Goal: Check status: Check status

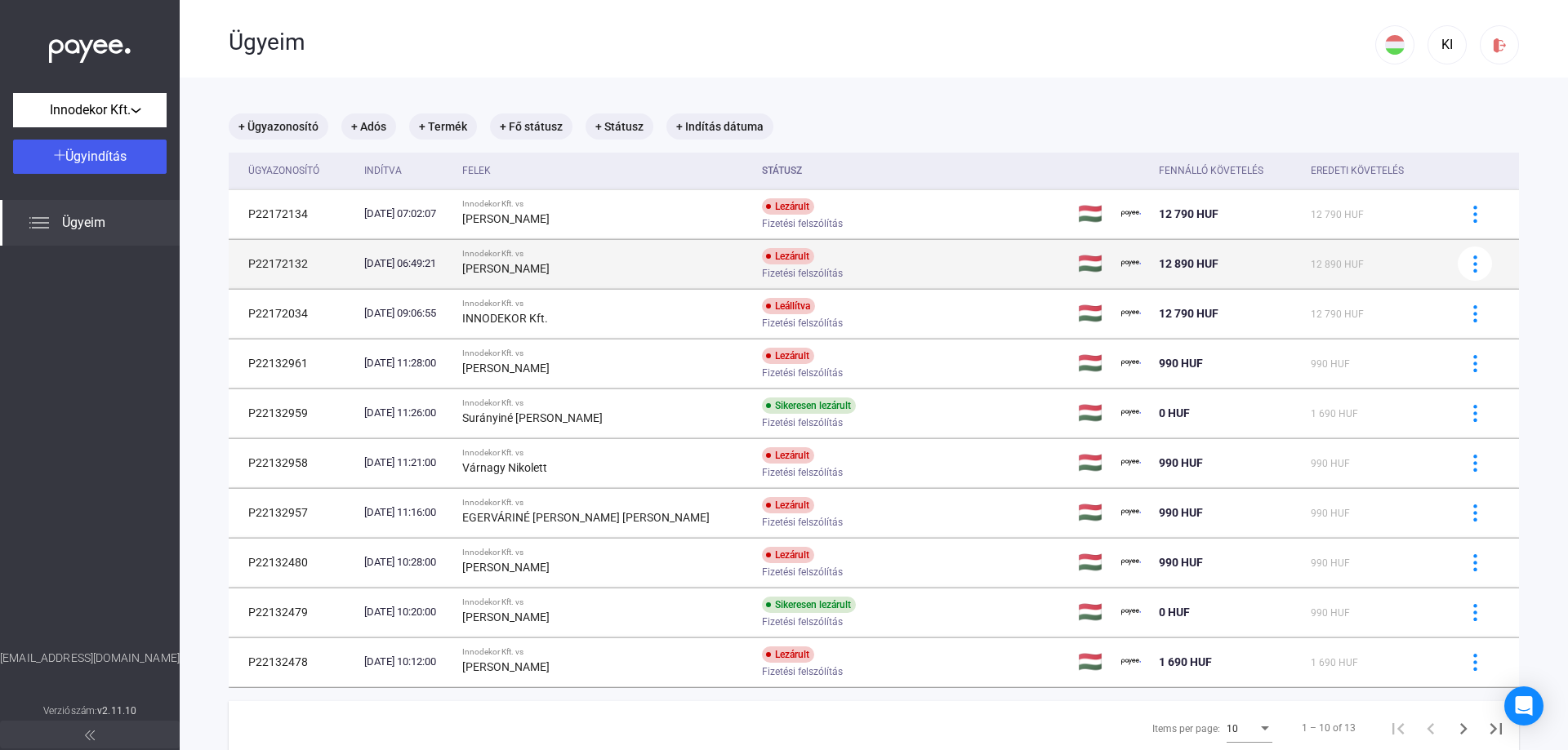
click at [593, 269] on div "[PERSON_NAME]" at bounding box center [606, 269] width 287 height 20
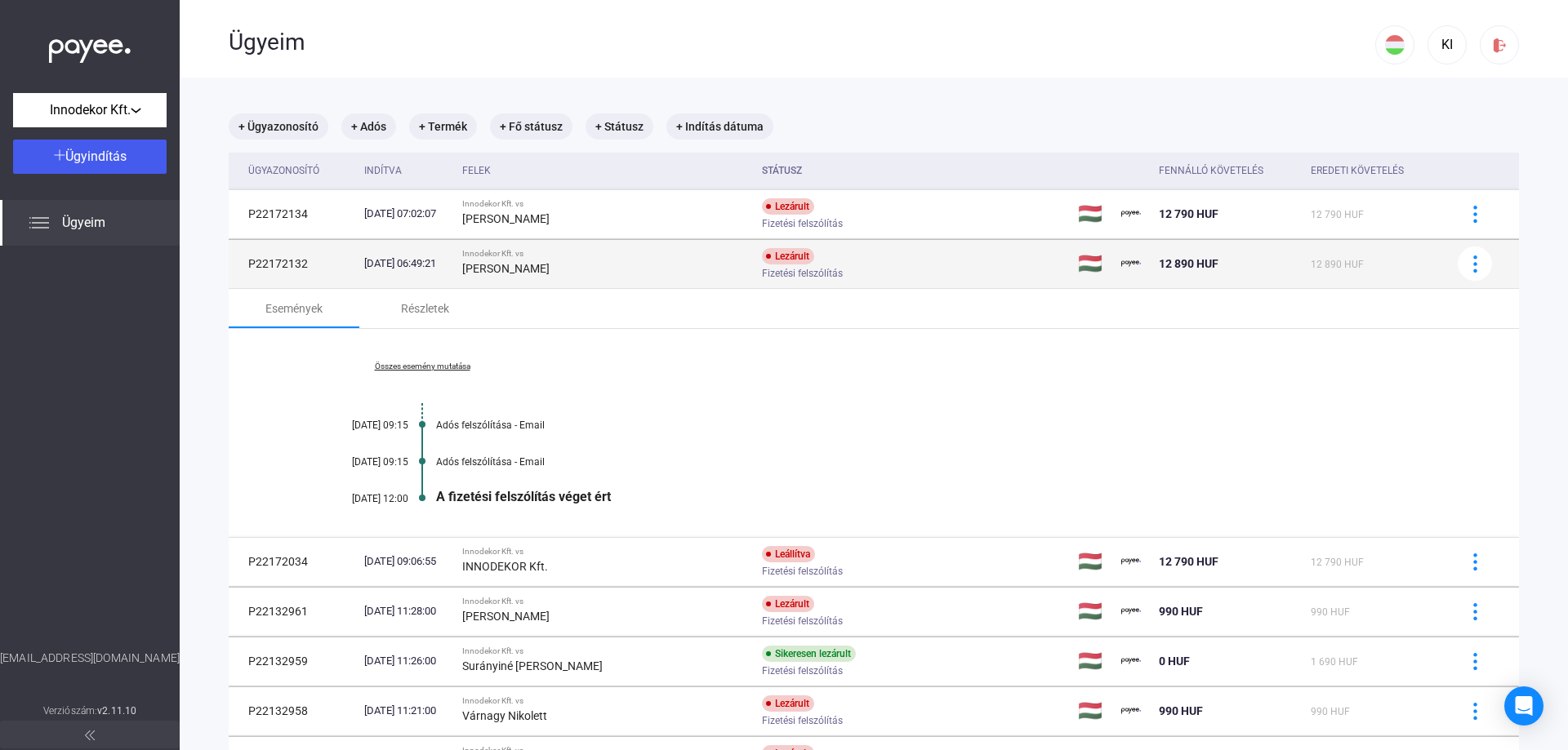
click at [593, 269] on div "[PERSON_NAME]" at bounding box center [606, 269] width 287 height 20
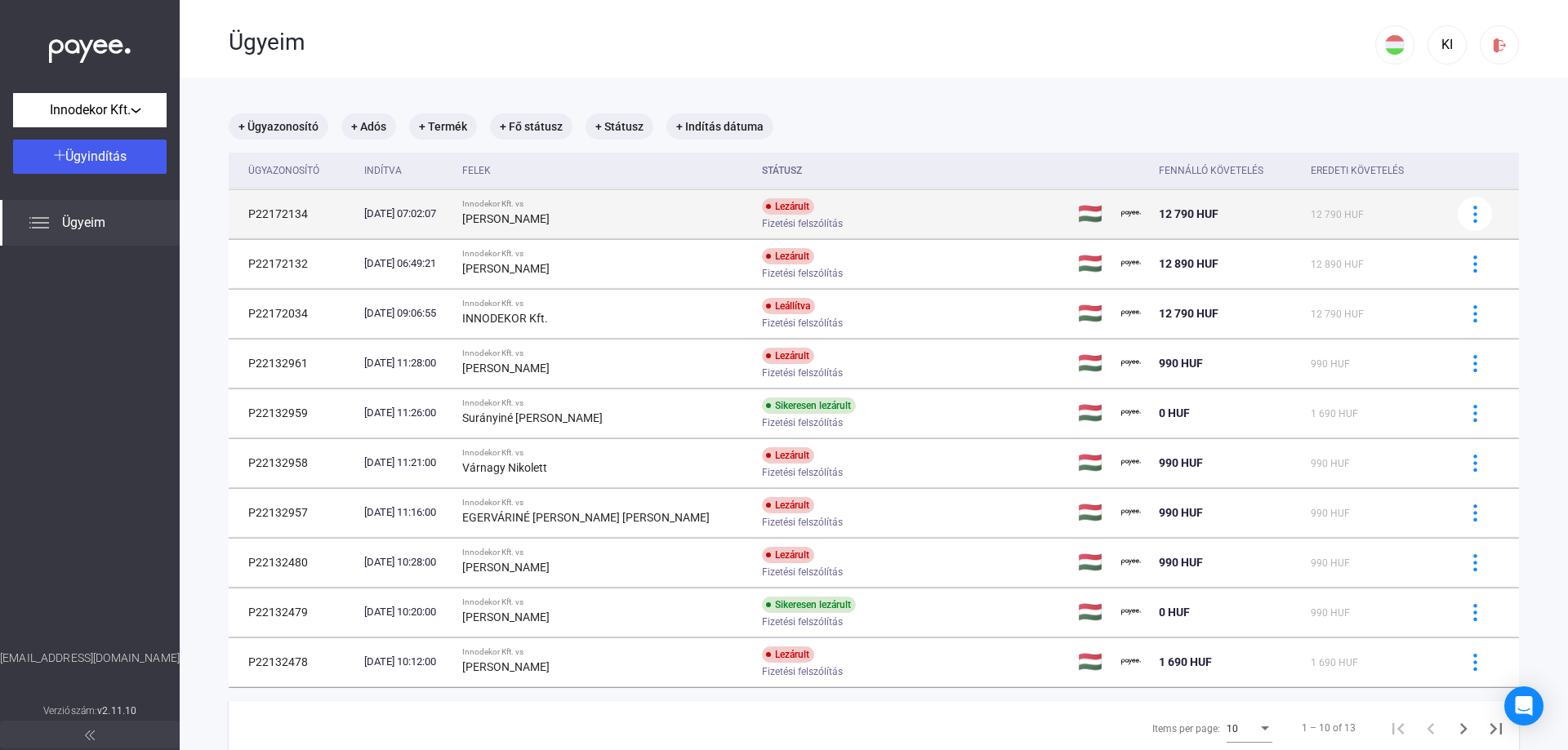
click at [641, 210] on div "[PERSON_NAME]" at bounding box center [606, 219] width 287 height 20
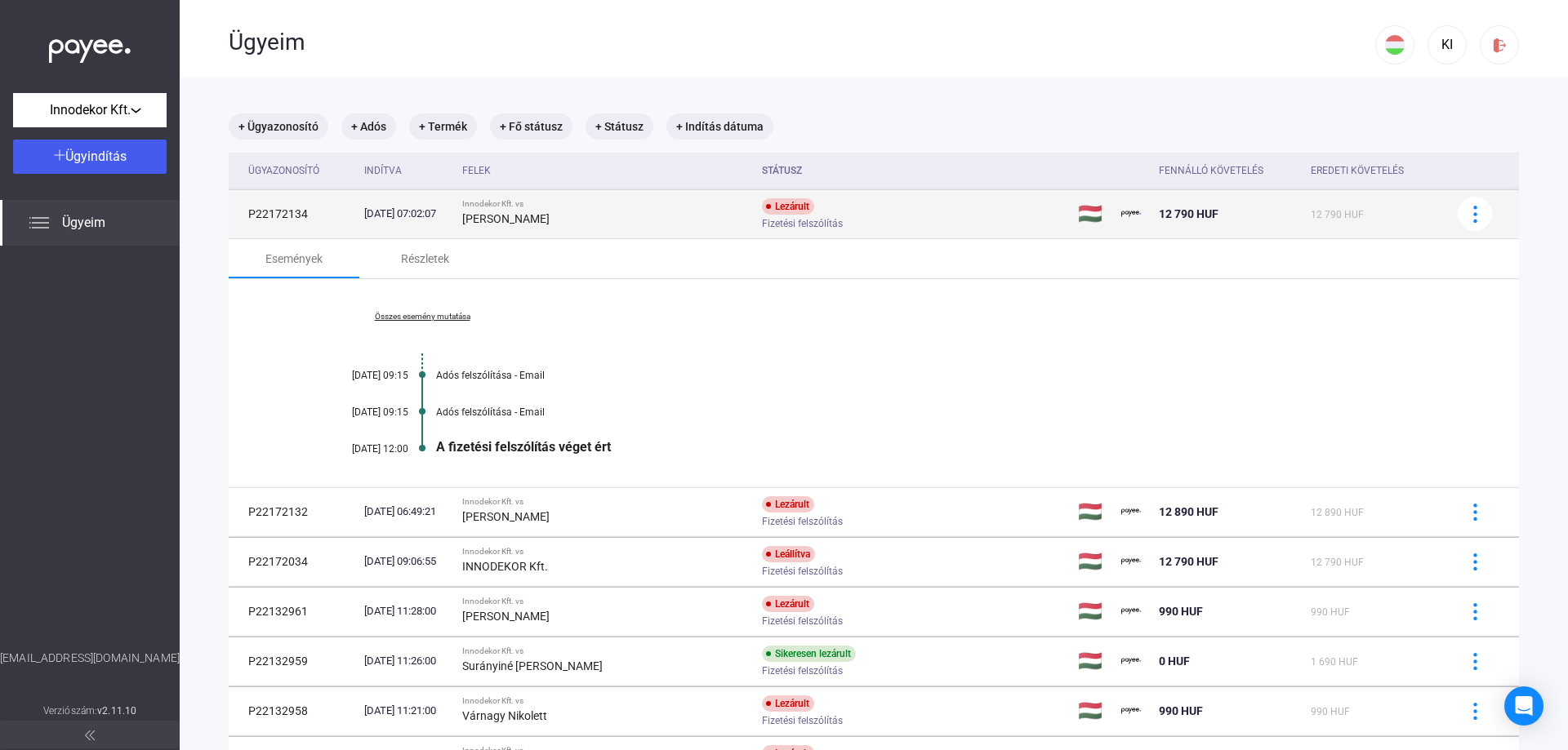
click at [641, 210] on div "[PERSON_NAME]" at bounding box center [606, 219] width 287 height 20
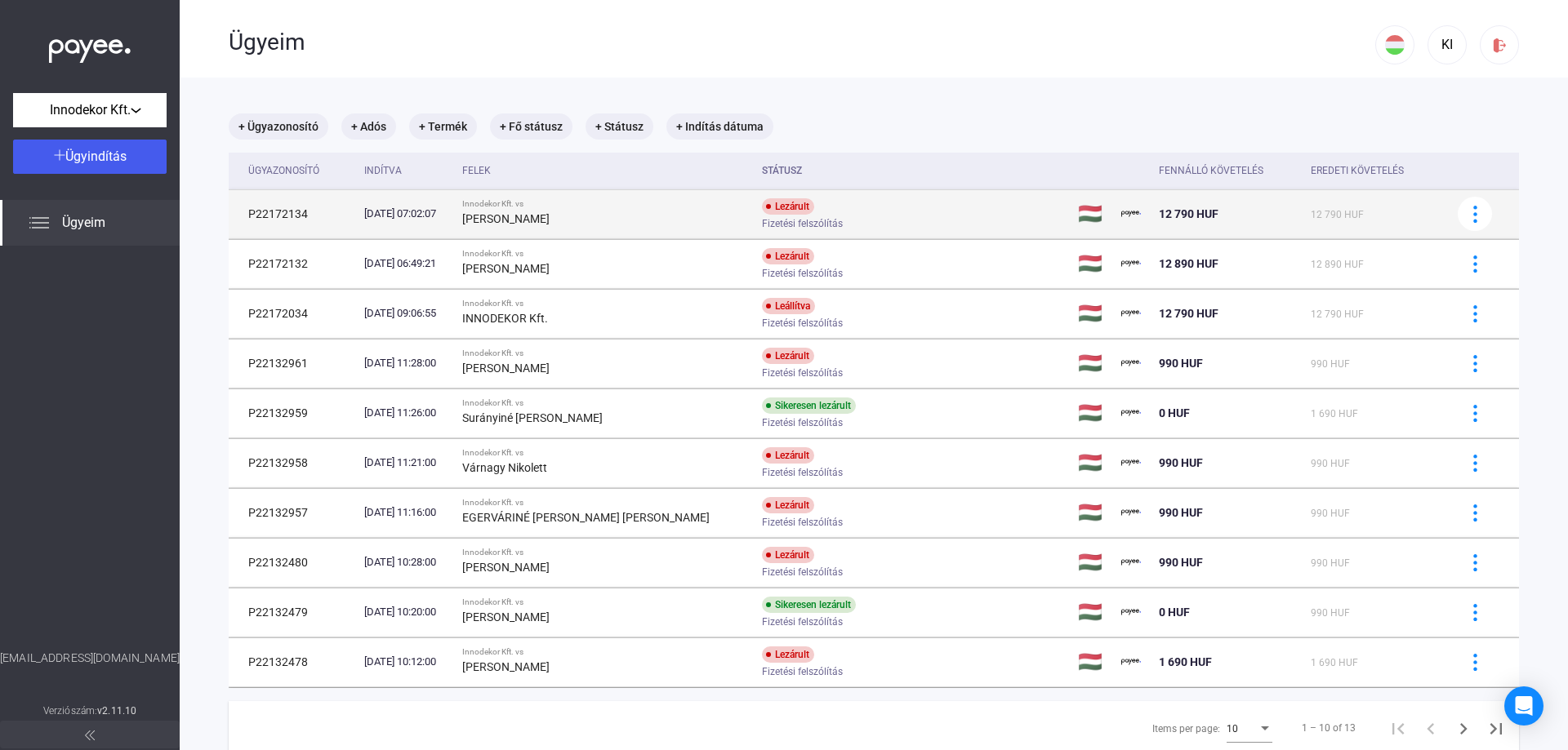
click at [617, 216] on div "[PERSON_NAME]" at bounding box center [606, 219] width 287 height 20
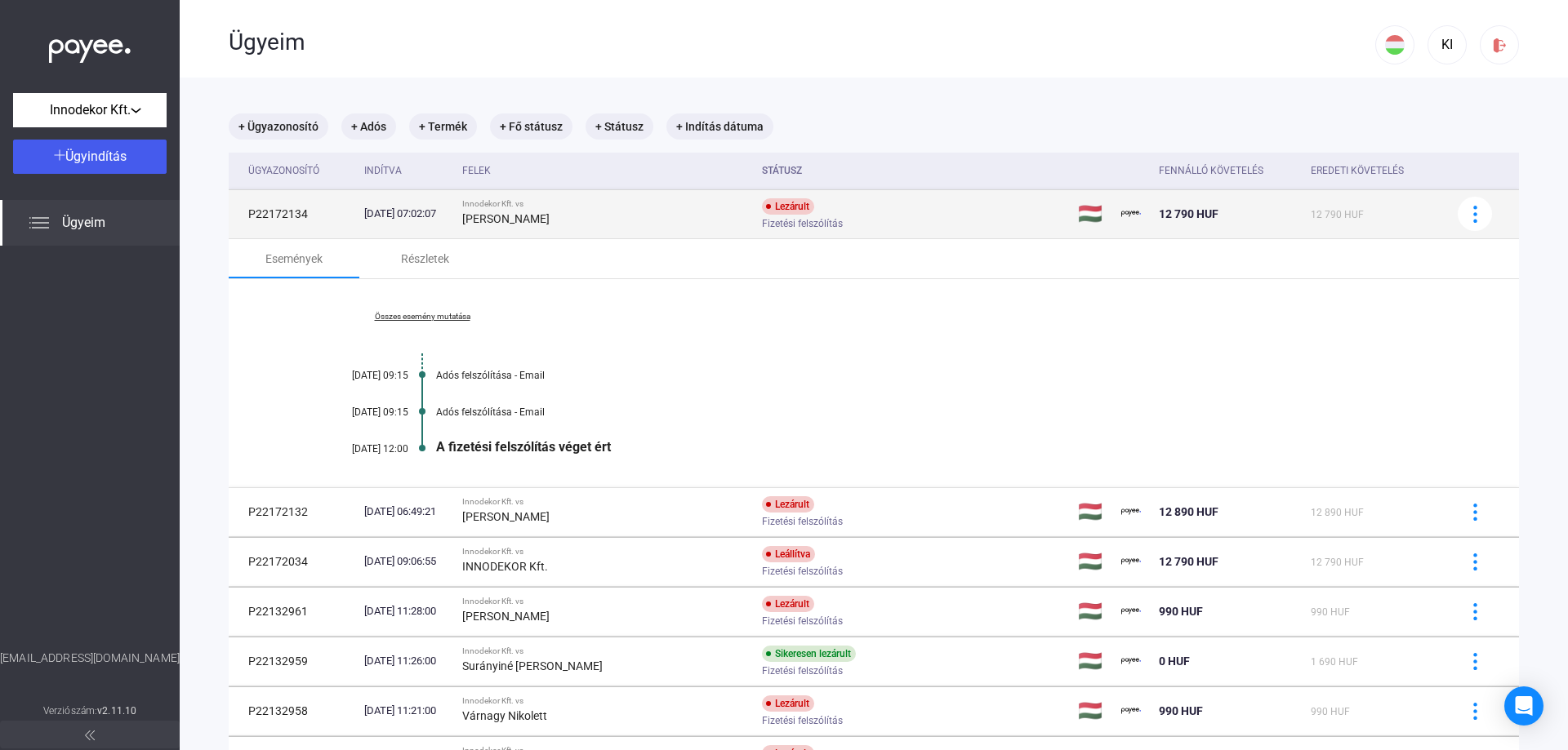
click at [617, 216] on div "[PERSON_NAME]" at bounding box center [606, 219] width 287 height 20
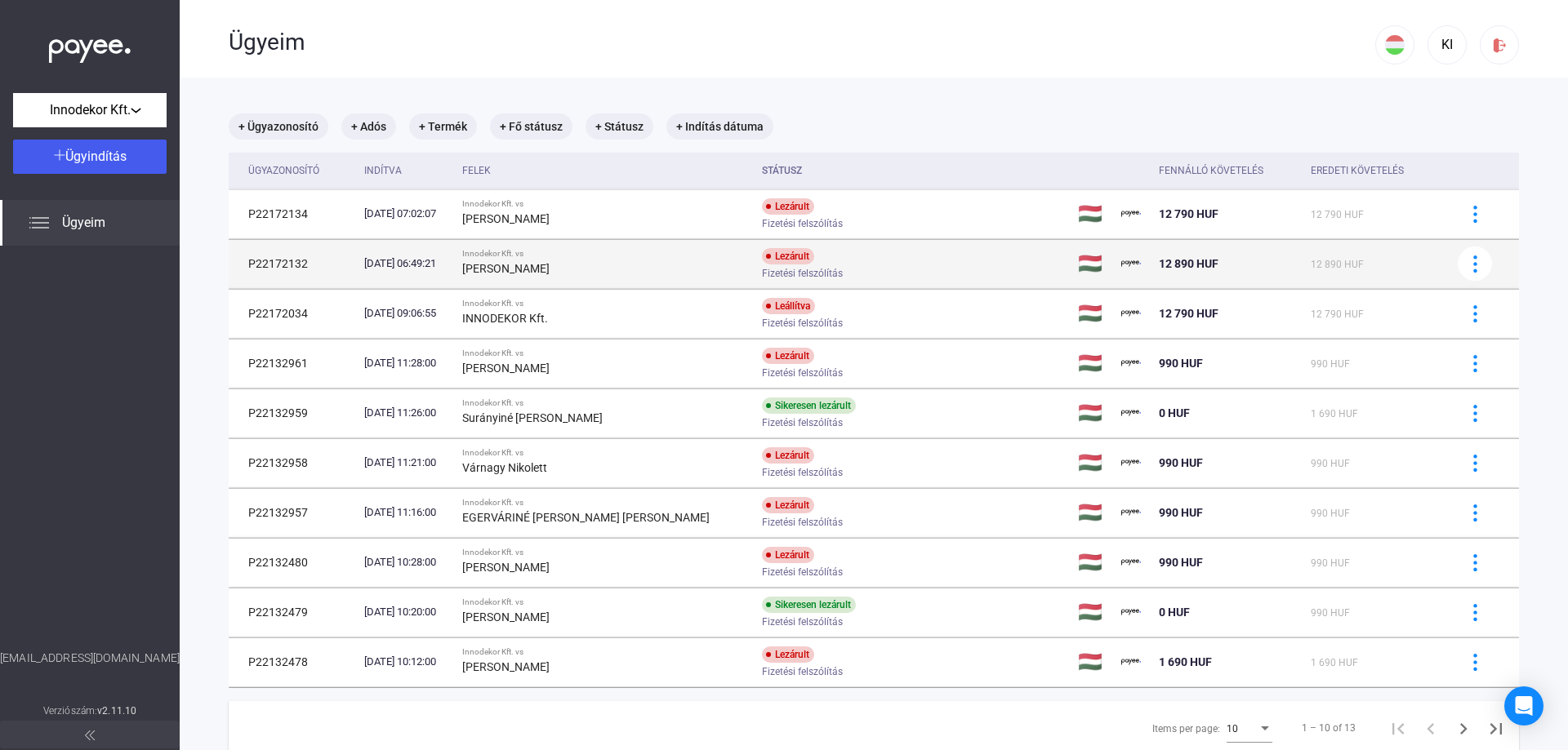
click at [611, 261] on div "[PERSON_NAME]" at bounding box center [606, 269] width 287 height 20
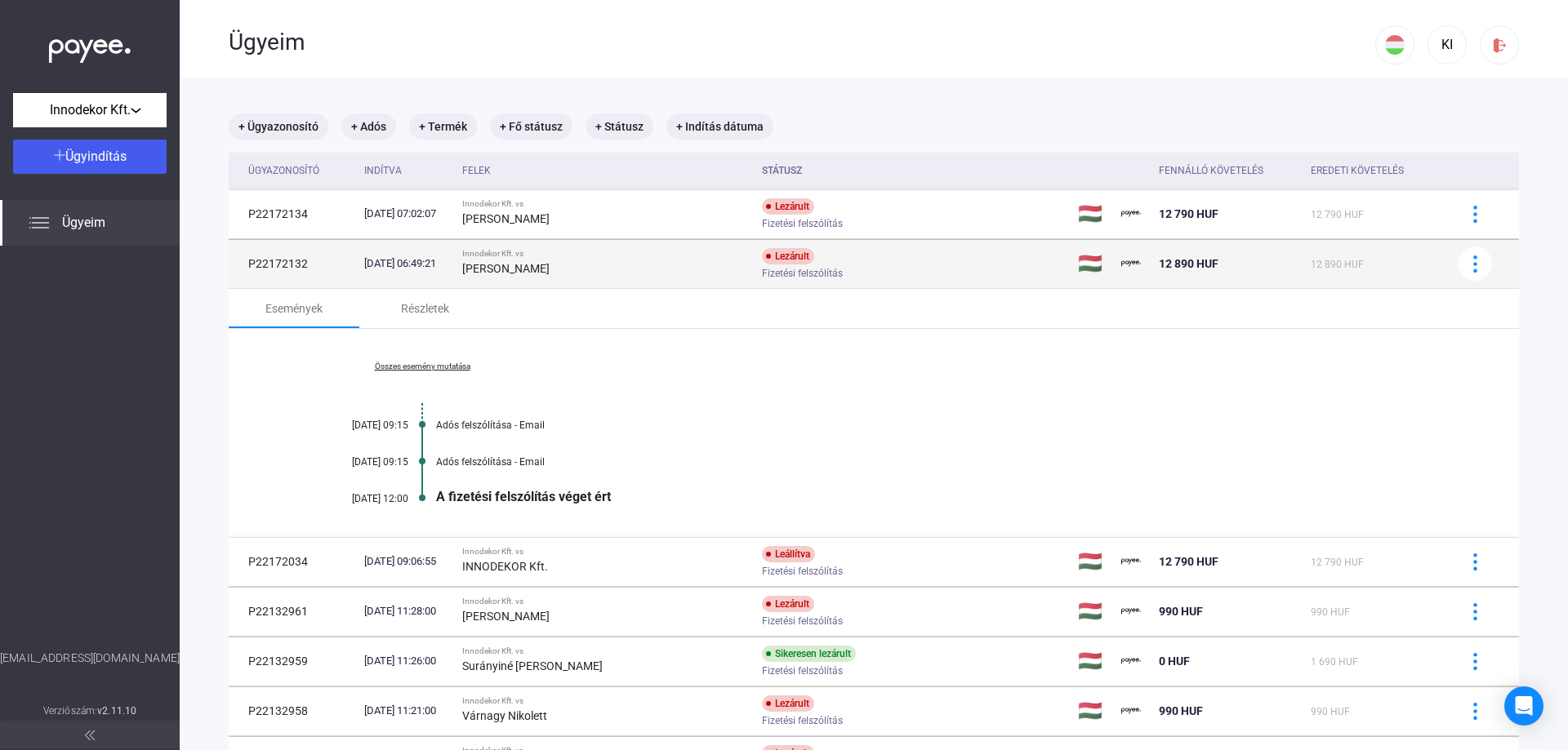
click at [611, 261] on div "[PERSON_NAME]" at bounding box center [606, 269] width 287 height 20
